Goal: Share content

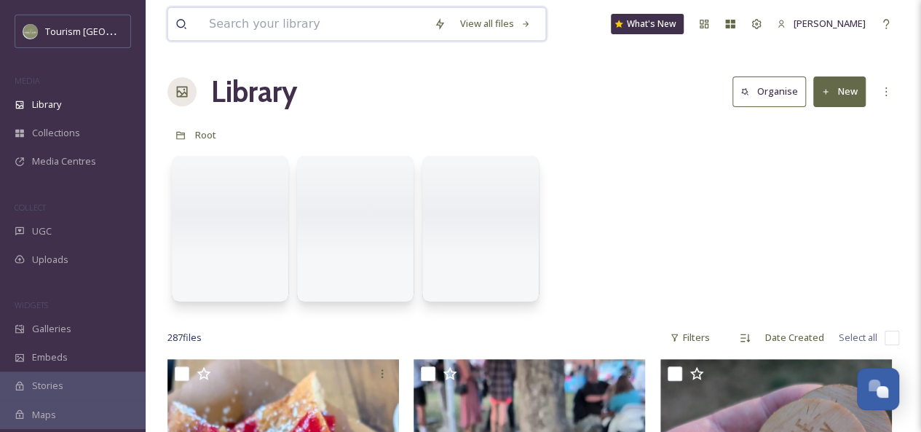
click at [276, 23] on input at bounding box center [314, 24] width 225 height 32
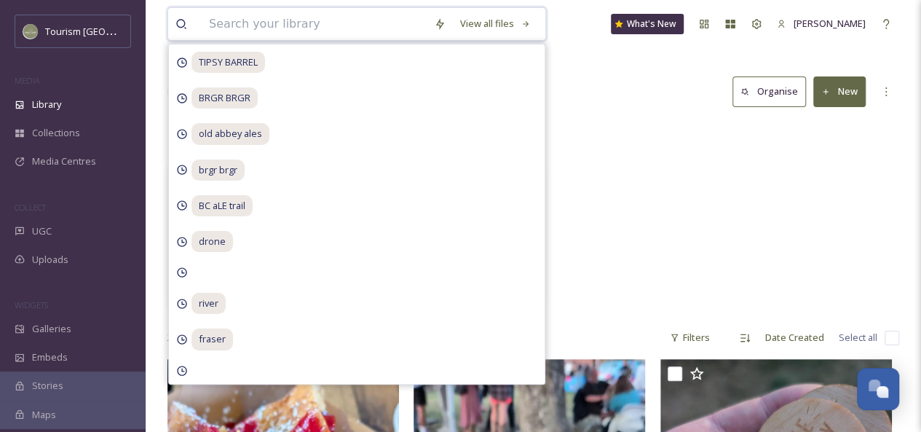
paste input "Stetís ímexstowx"
type input "Stetís ímexstowx"
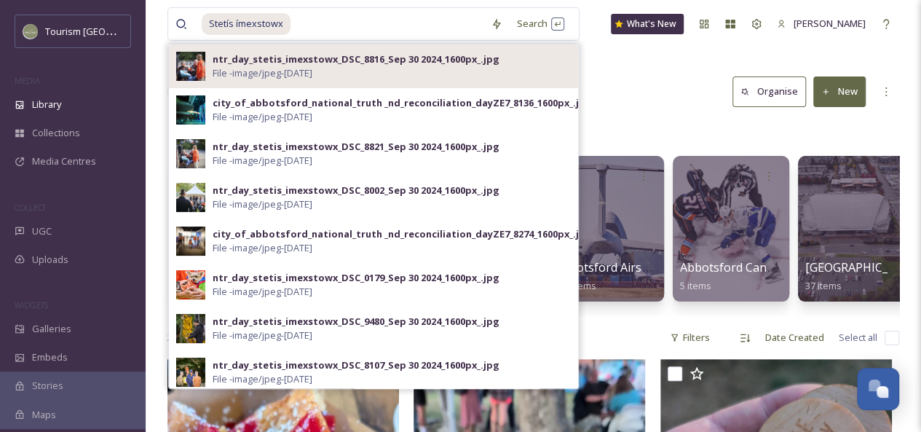
click at [266, 76] on span "File - image/jpeg - [DATE]" at bounding box center [263, 73] width 100 height 14
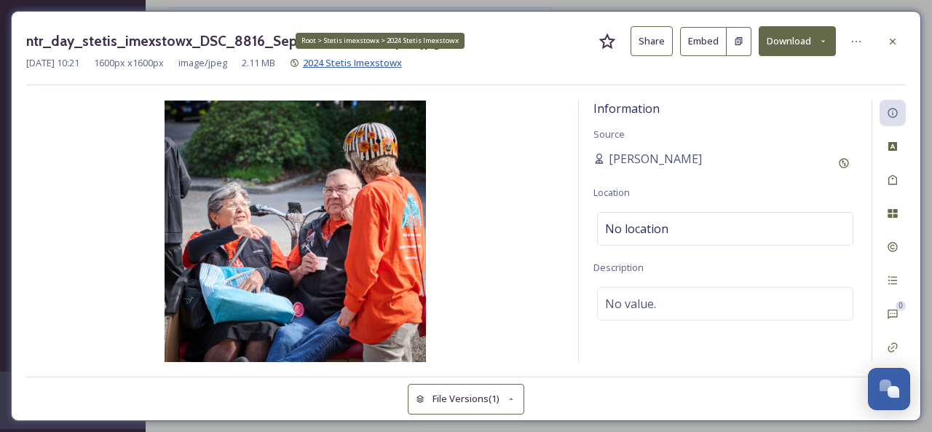
click at [368, 66] on span "2024 Stetis Imexstowx" at bounding box center [352, 62] width 99 height 13
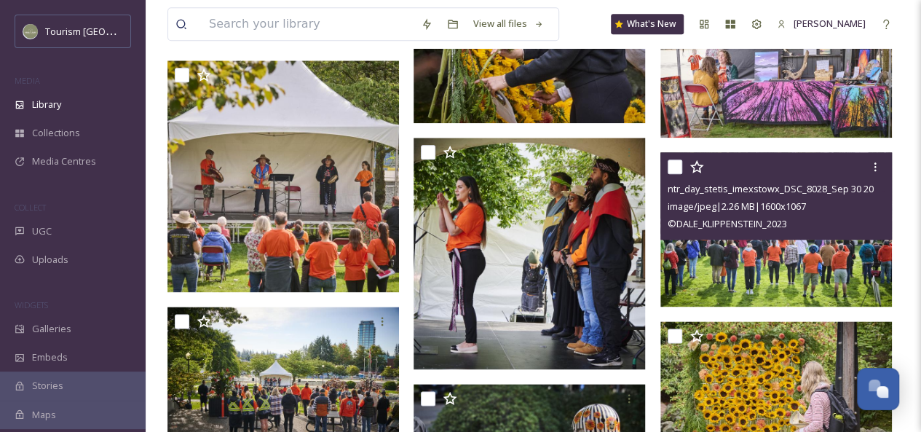
scroll to position [800, 0]
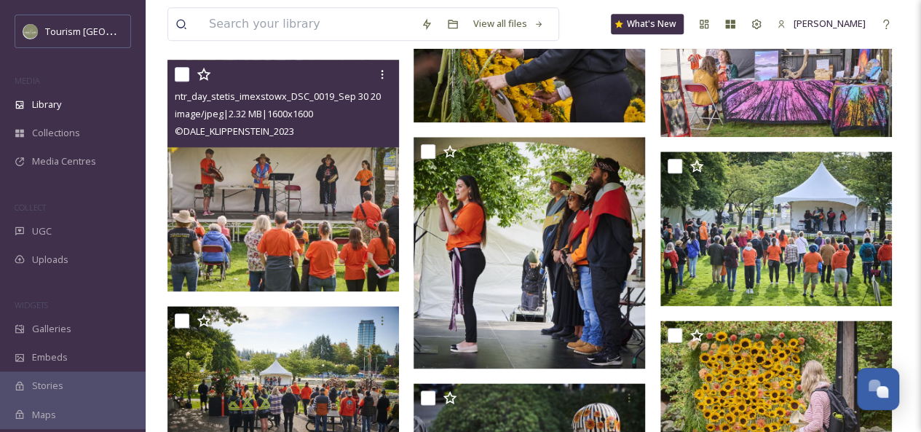
click at [334, 214] on img at bounding box center [283, 176] width 232 height 232
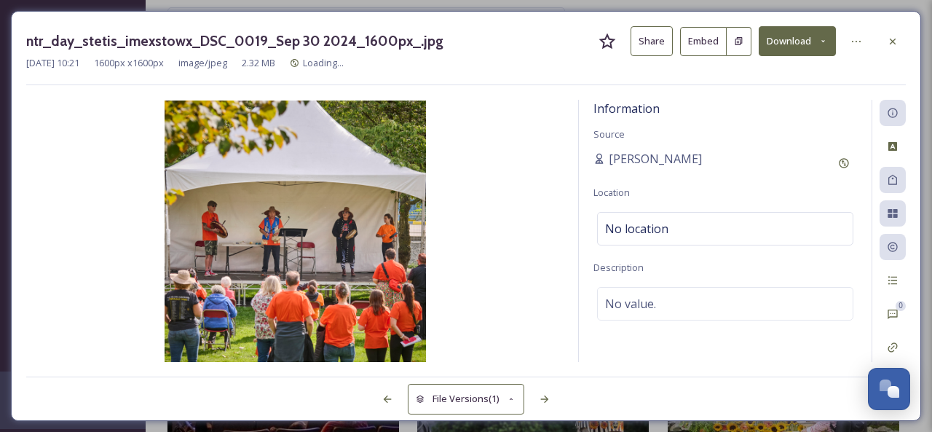
click at [652, 52] on button "Share" at bounding box center [651, 41] width 42 height 30
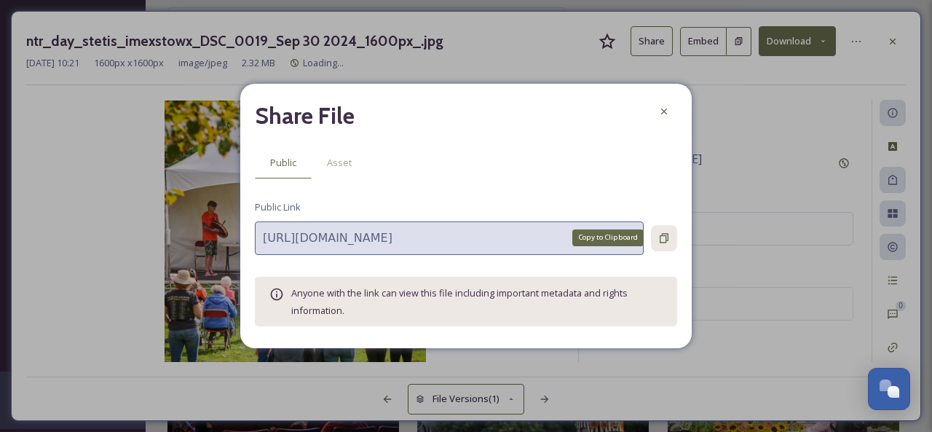
click at [661, 239] on icon at bounding box center [664, 238] width 12 height 12
